Goal: Find specific page/section: Find specific page/section

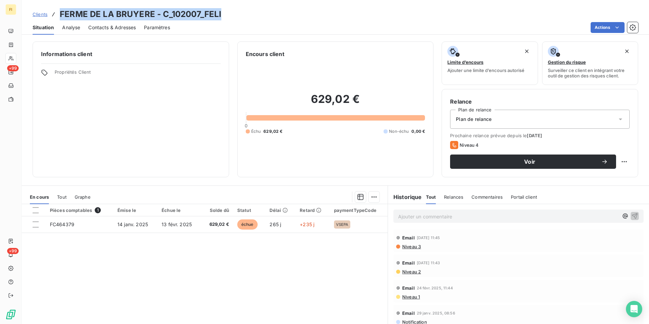
click at [42, 13] on span "Clients" at bounding box center [40, 14] width 15 height 5
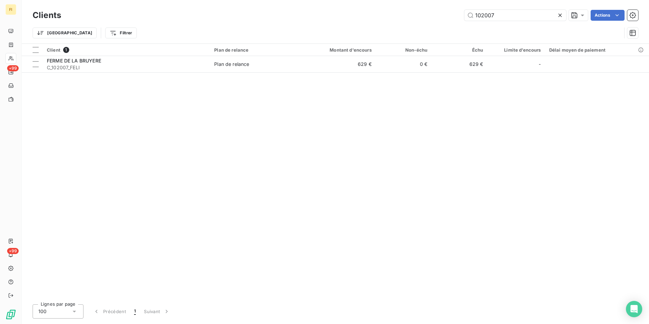
drag, startPoint x: 476, startPoint y: 17, endPoint x: 380, endPoint y: 16, distance: 96.5
click at [402, 17] on div "102007 Actions" at bounding box center [353, 15] width 569 height 11
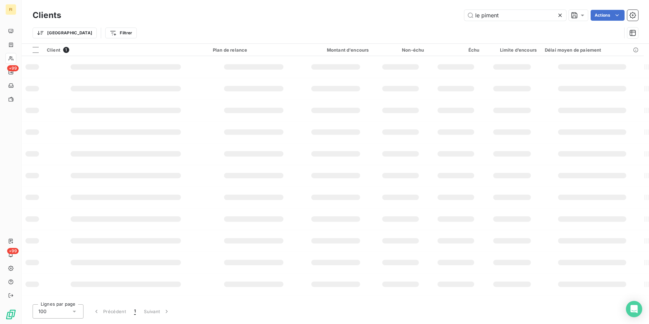
type input "le piment"
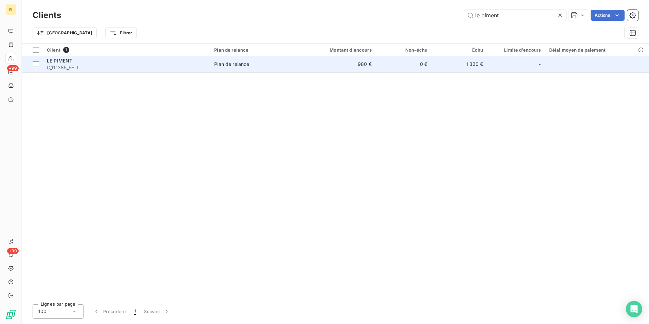
click at [276, 68] on td "Plan de relance" at bounding box center [255, 64] width 91 height 16
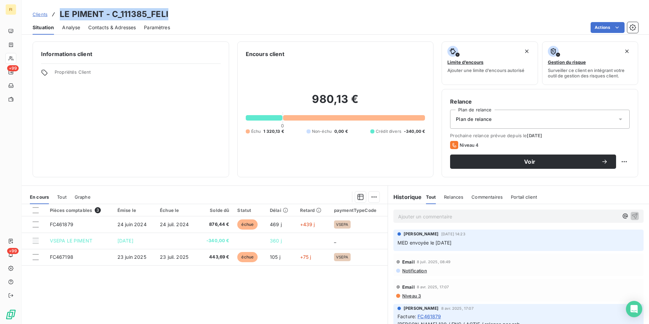
drag, startPoint x: 171, startPoint y: 13, endPoint x: 61, endPoint y: 13, distance: 109.7
click at [61, 13] on div "Clients LE PIMENT - C_111385_FELI" at bounding box center [336, 14] width 628 height 12
copy h3 "LE PIMENT - C_111385_FELI"
